Goal: Task Accomplishment & Management: Manage account settings

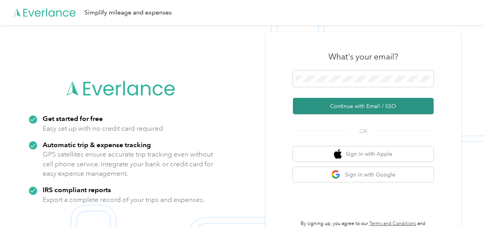
click at [355, 108] on button "Continue with Email / SSO" at bounding box center [363, 106] width 141 height 16
click at [353, 108] on button "Continue with Email / SSO" at bounding box center [363, 106] width 141 height 16
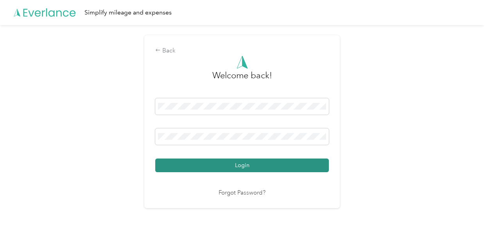
click at [244, 168] on button "Login" at bounding box center [242, 165] width 174 height 14
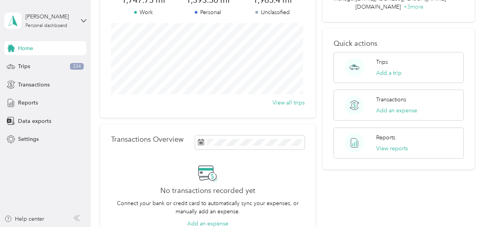
scroll to position [117, 0]
